Goal: Information Seeking & Learning: Compare options

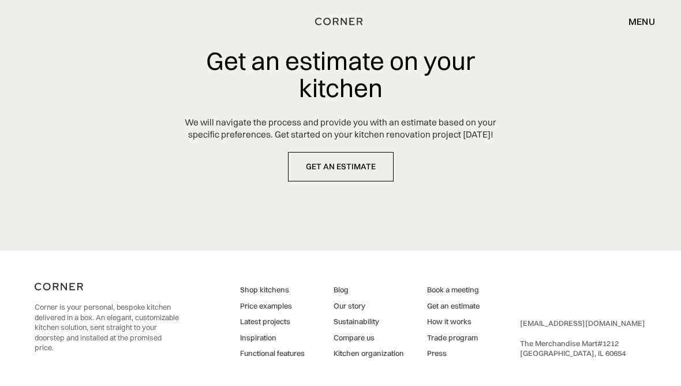
scroll to position [5270, 0]
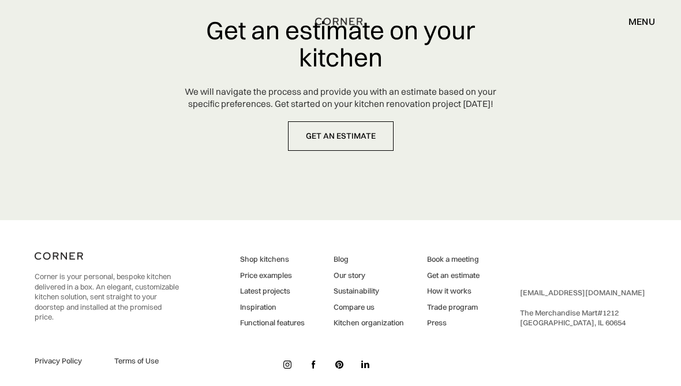
click at [650, 17] on div "menu" at bounding box center [642, 21] width 27 height 9
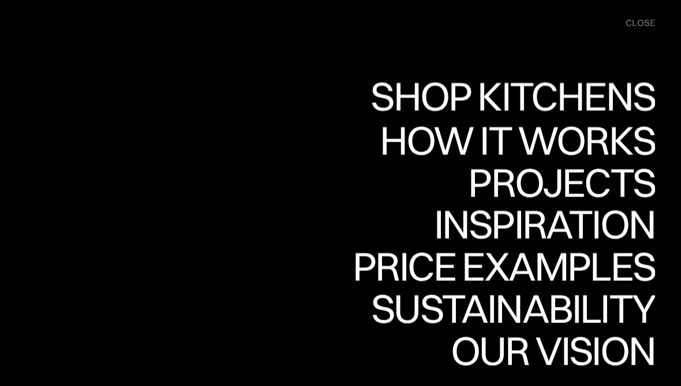
click at [617, 102] on div "Shop Kitchens" at bounding box center [510, 96] width 290 height 40
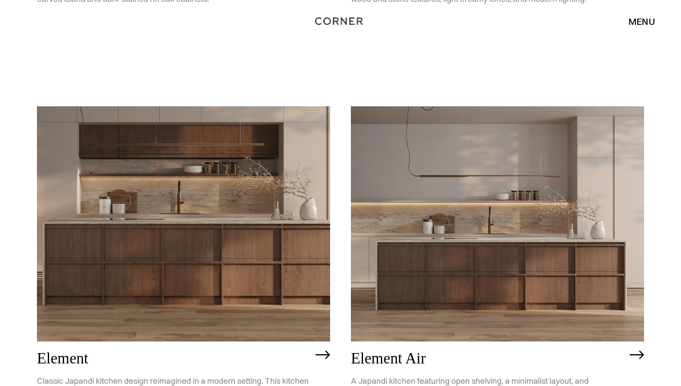
scroll to position [857, 0]
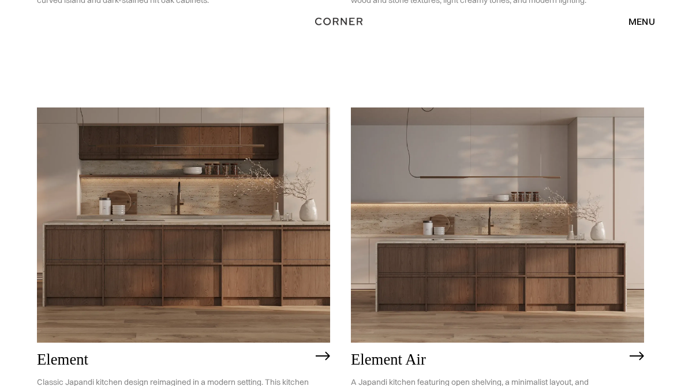
click at [267, 320] on img at bounding box center [183, 224] width 293 height 234
click at [518, 186] on img at bounding box center [497, 224] width 293 height 234
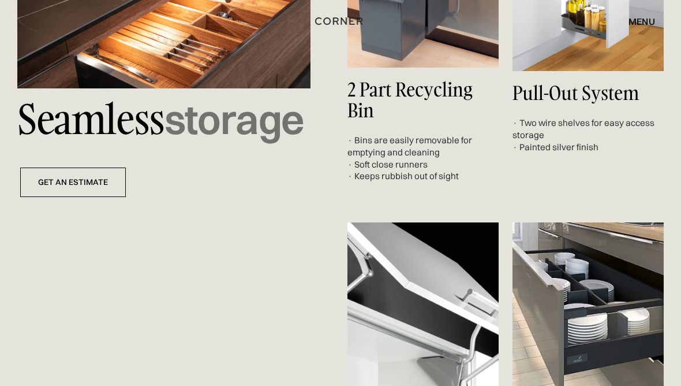
scroll to position [4167, 0]
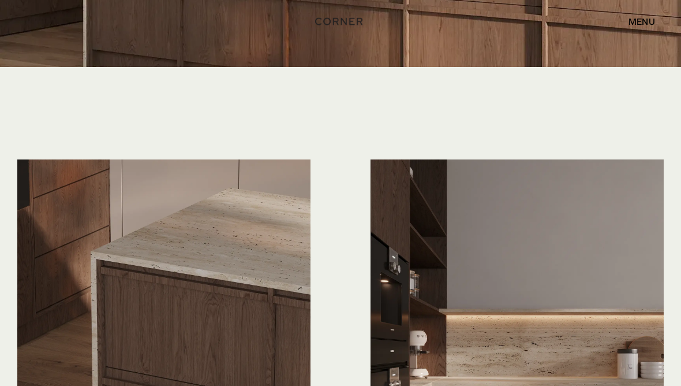
scroll to position [2545, 0]
